Goal: Browse casually

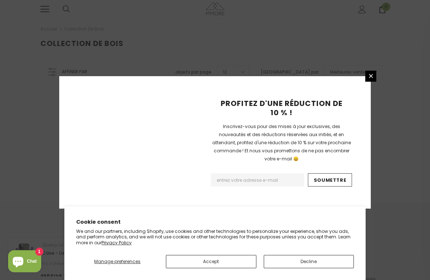
scroll to position [149, 0]
